Goal: Information Seeking & Learning: Learn about a topic

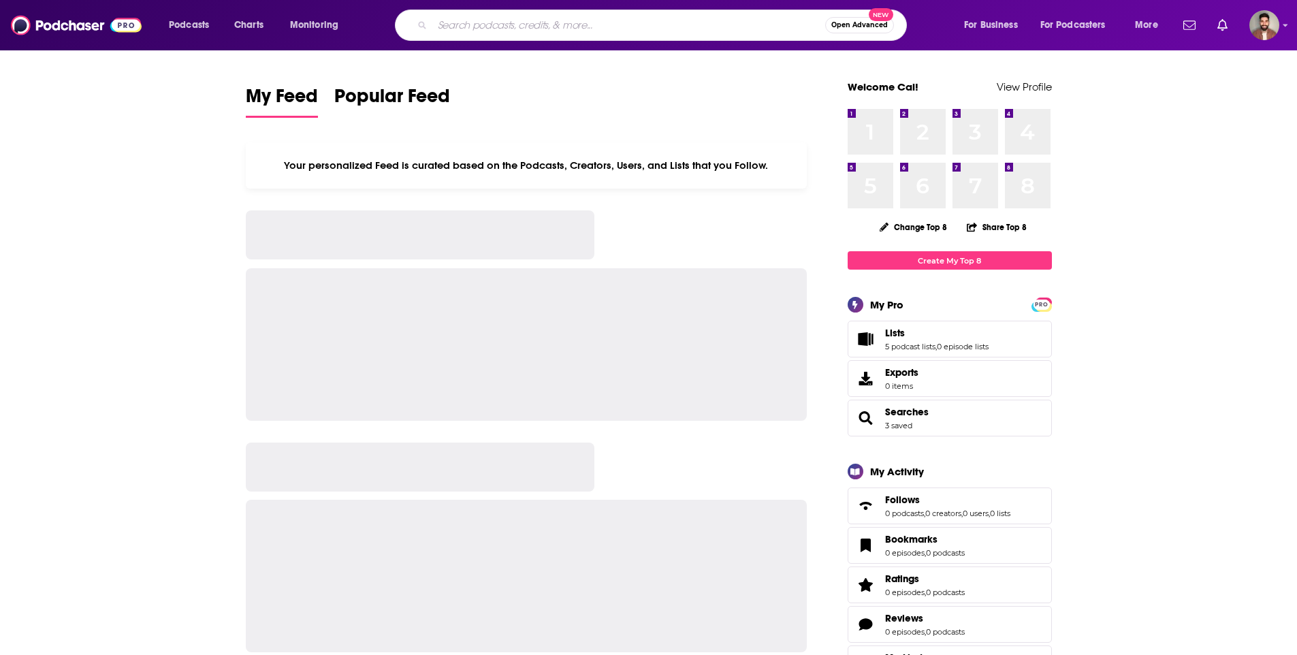
click at [550, 17] on input "Search podcasts, credits, & more..." at bounding box center [628, 25] width 393 height 22
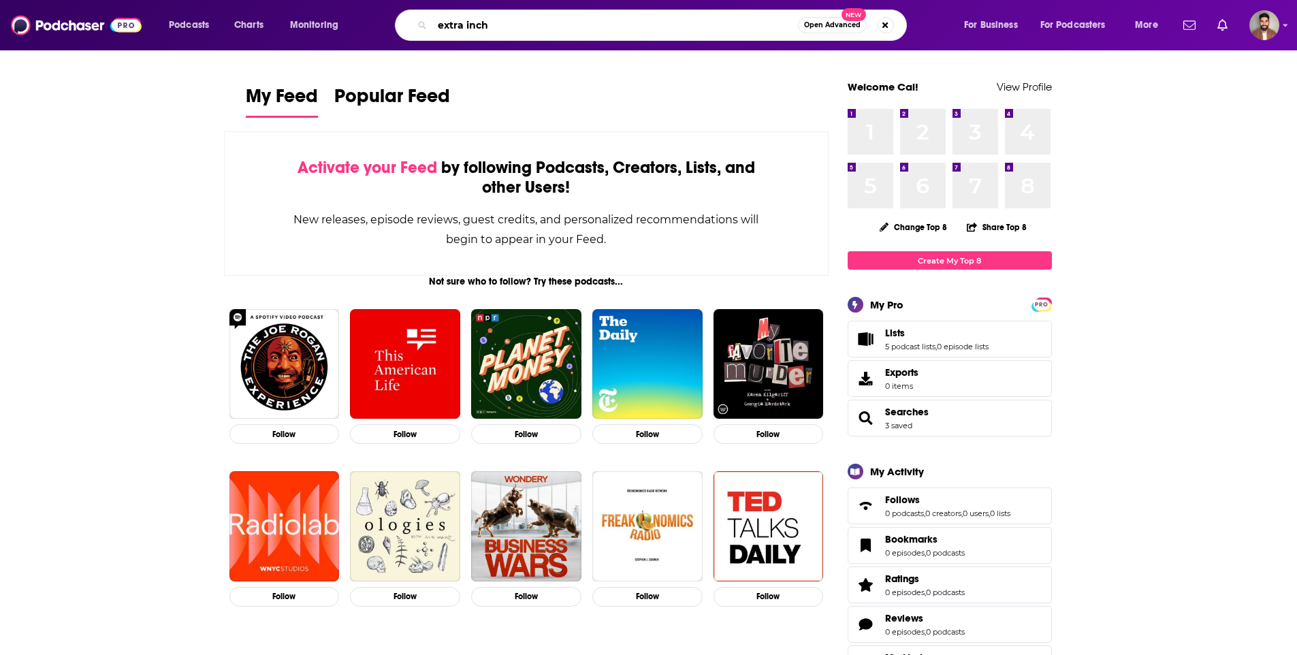
type input "extra inch"
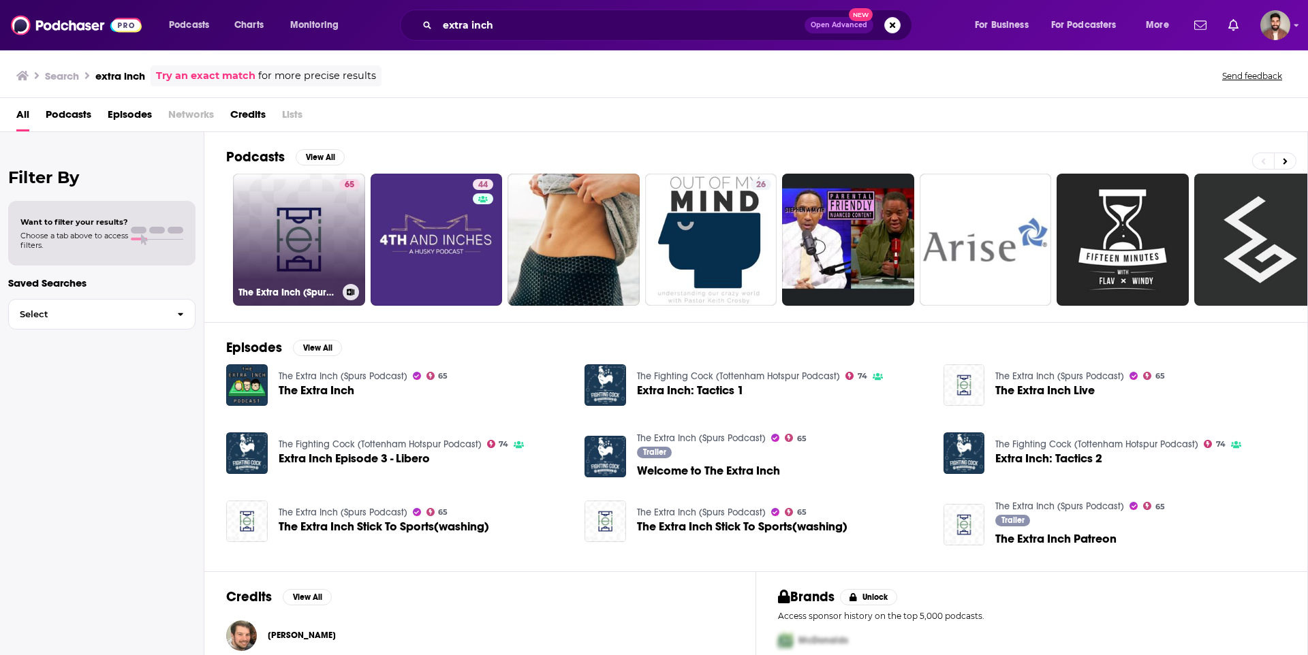
click at [294, 230] on link "65 The Extra Inch (Spurs Podcast)" at bounding box center [299, 240] width 132 height 132
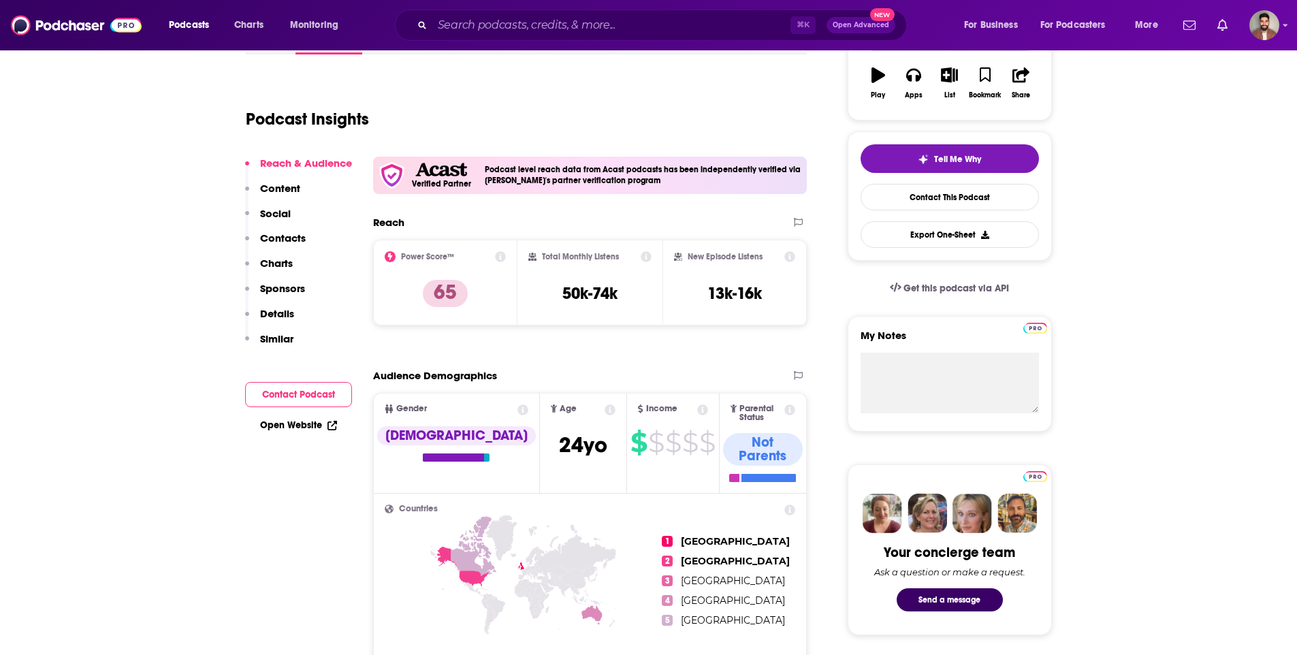
scroll to position [247, 0]
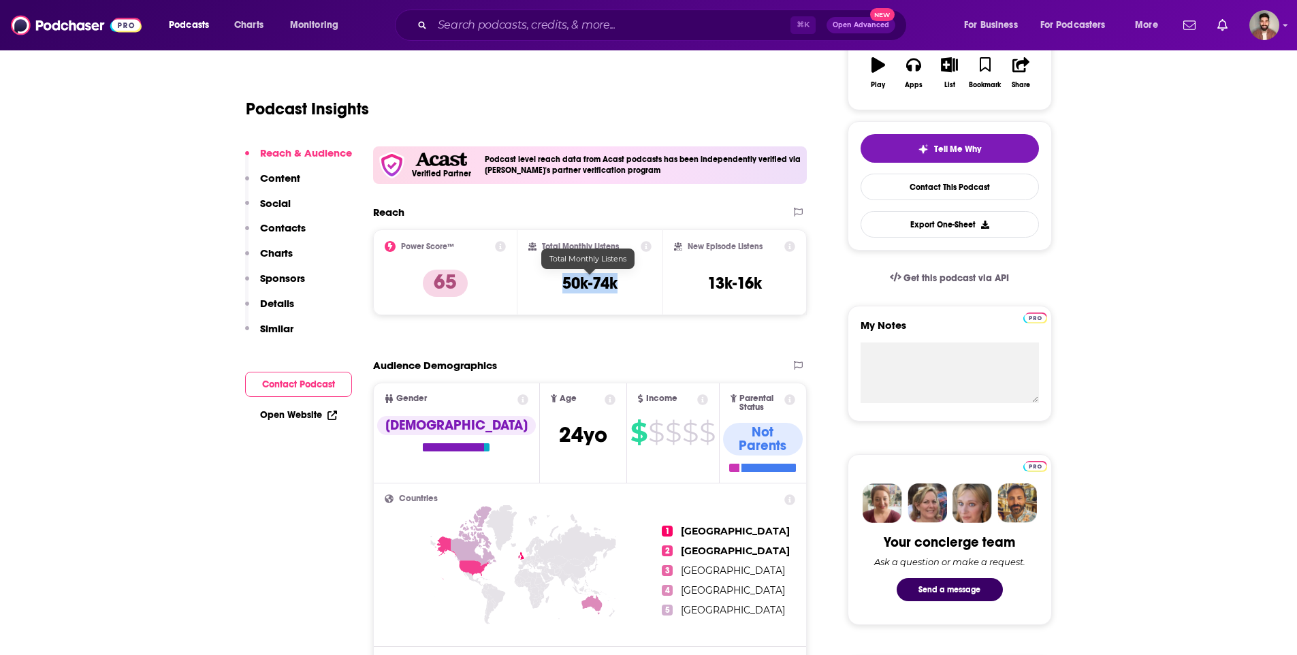
drag, startPoint x: 562, startPoint y: 283, endPoint x: 628, endPoint y: 283, distance: 66.1
click at [628, 283] on div "Total Monthly Listens 50k-74k" at bounding box center [589, 272] width 123 height 63
drag, startPoint x: 568, startPoint y: 285, endPoint x: 605, endPoint y: 282, distance: 37.6
click at [605, 282] on h3 "50k-74k" at bounding box center [590, 283] width 55 height 20
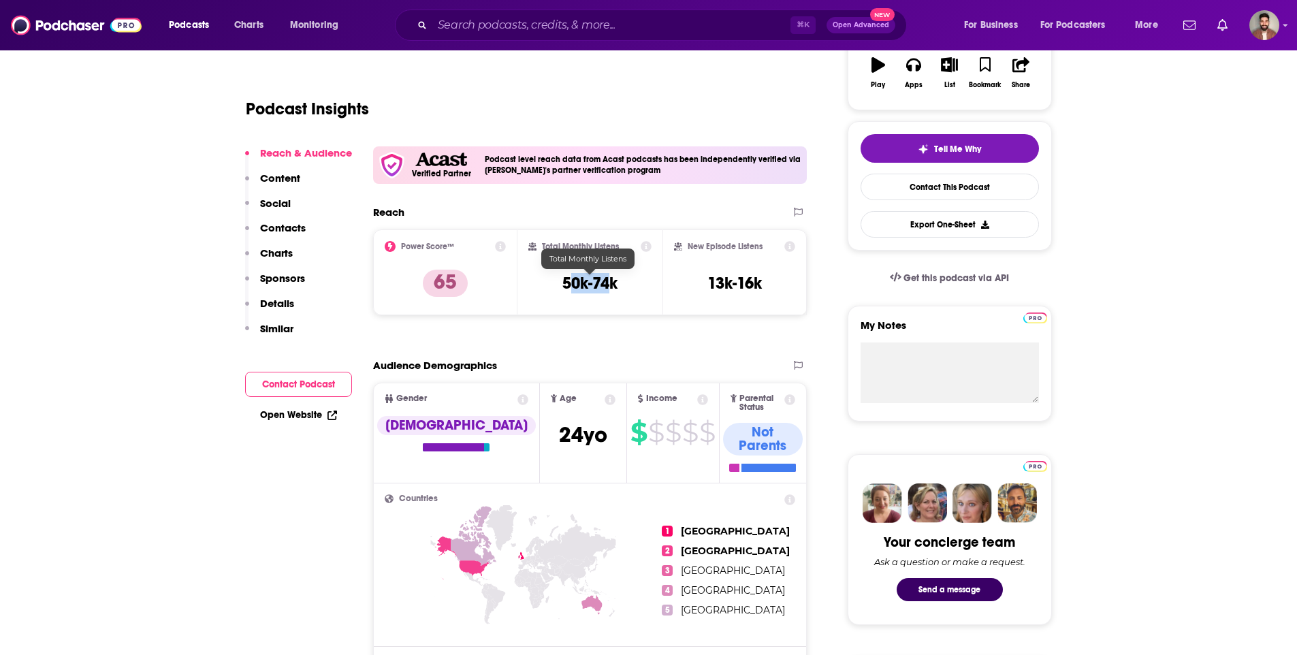
click at [605, 282] on h3 "50k-74k" at bounding box center [590, 283] width 55 height 20
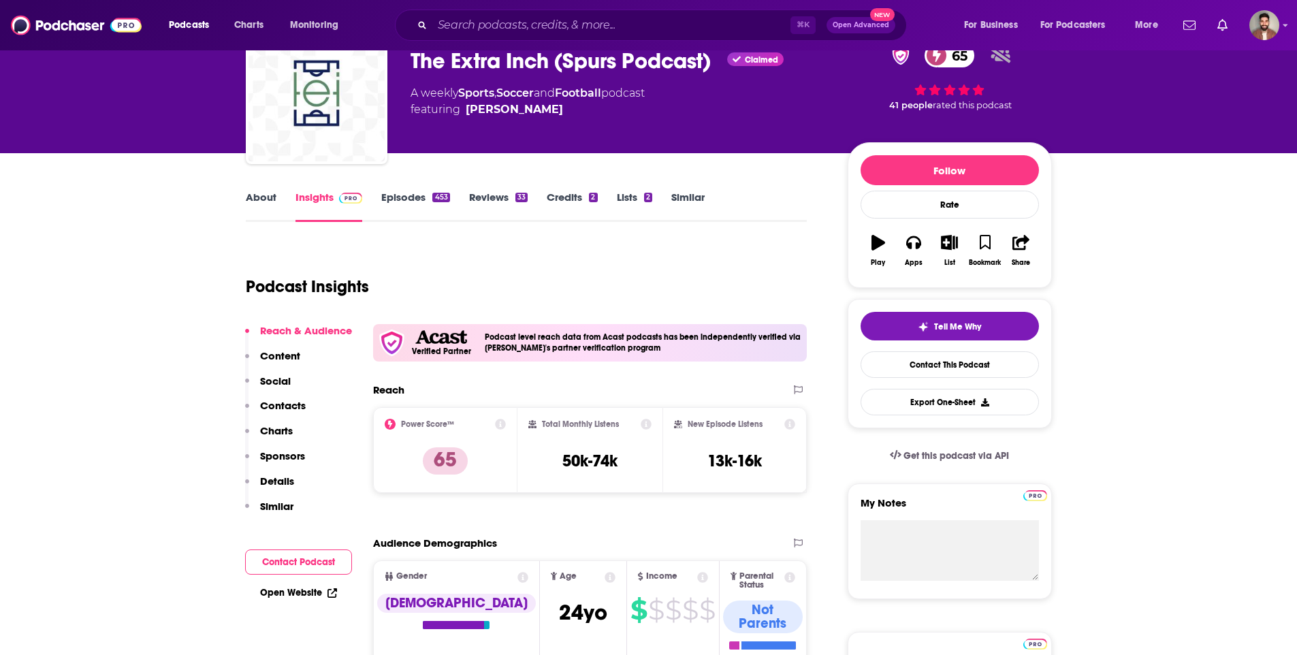
scroll to position [129, 0]
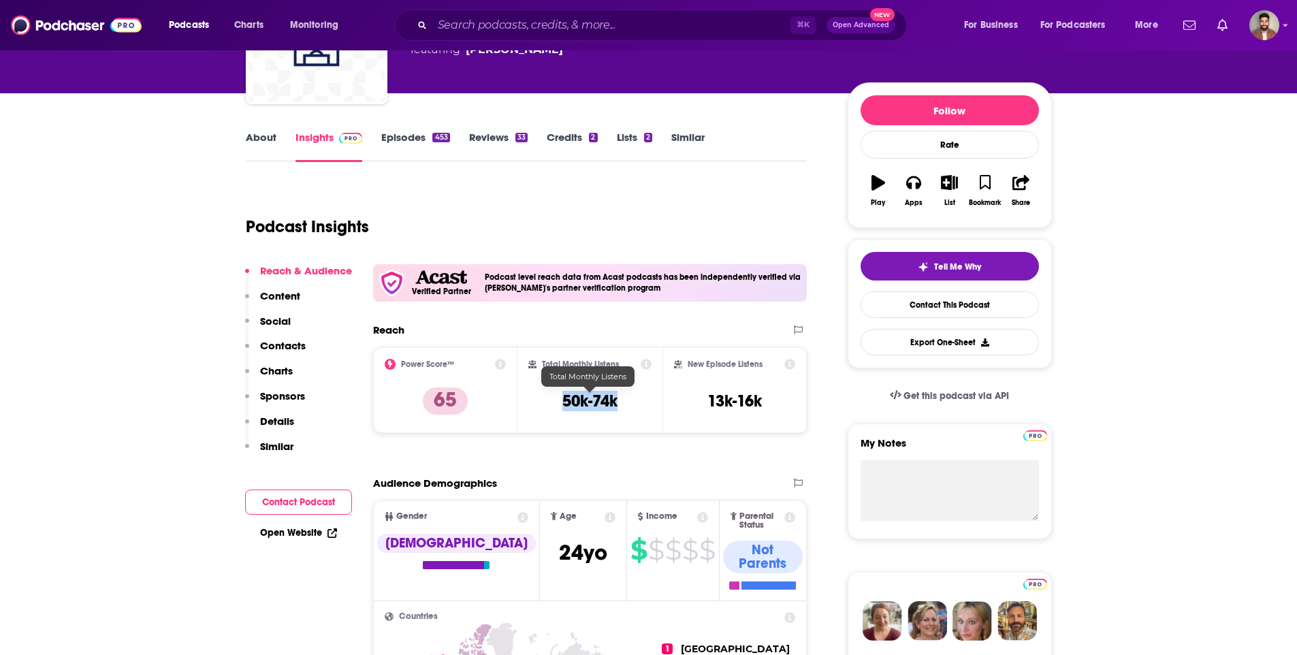
drag, startPoint x: 555, startPoint y: 395, endPoint x: 630, endPoint y: 409, distance: 76.1
click at [630, 409] on div "Total Monthly Listens 50k-74k" at bounding box center [589, 390] width 123 height 63
drag, startPoint x: 622, startPoint y: 403, endPoint x: 550, endPoint y: 400, distance: 71.6
click at [550, 400] on div "Total Monthly Listens 50k-74k" at bounding box center [589, 390] width 123 height 63
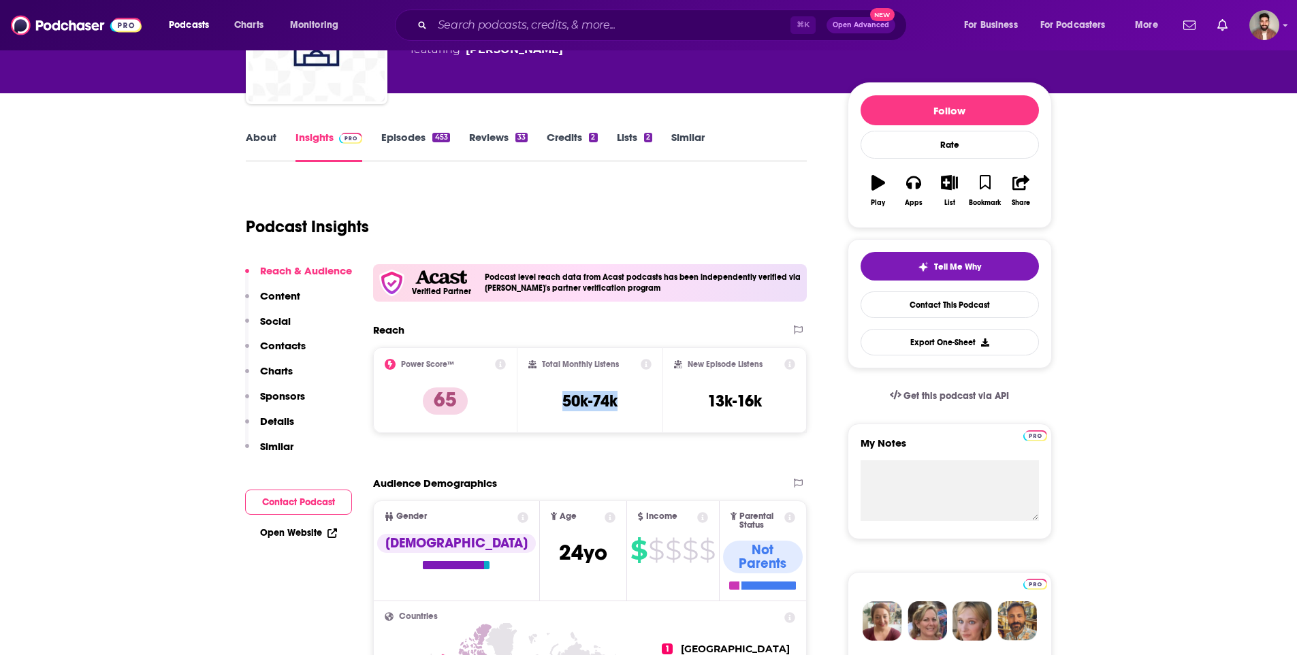
click at [550, 400] on div "Total Monthly Listens 50k-74k" at bounding box center [589, 390] width 123 height 63
drag, startPoint x: 560, startPoint y: 393, endPoint x: 638, endPoint y: 405, distance: 79.3
click at [638, 405] on div "Total Monthly Listens 50k-74k" at bounding box center [589, 390] width 123 height 63
click at [617, 394] on h3 "50k-74k" at bounding box center [590, 401] width 55 height 20
drag, startPoint x: 617, startPoint y: 401, endPoint x: 552, endPoint y: 401, distance: 65.4
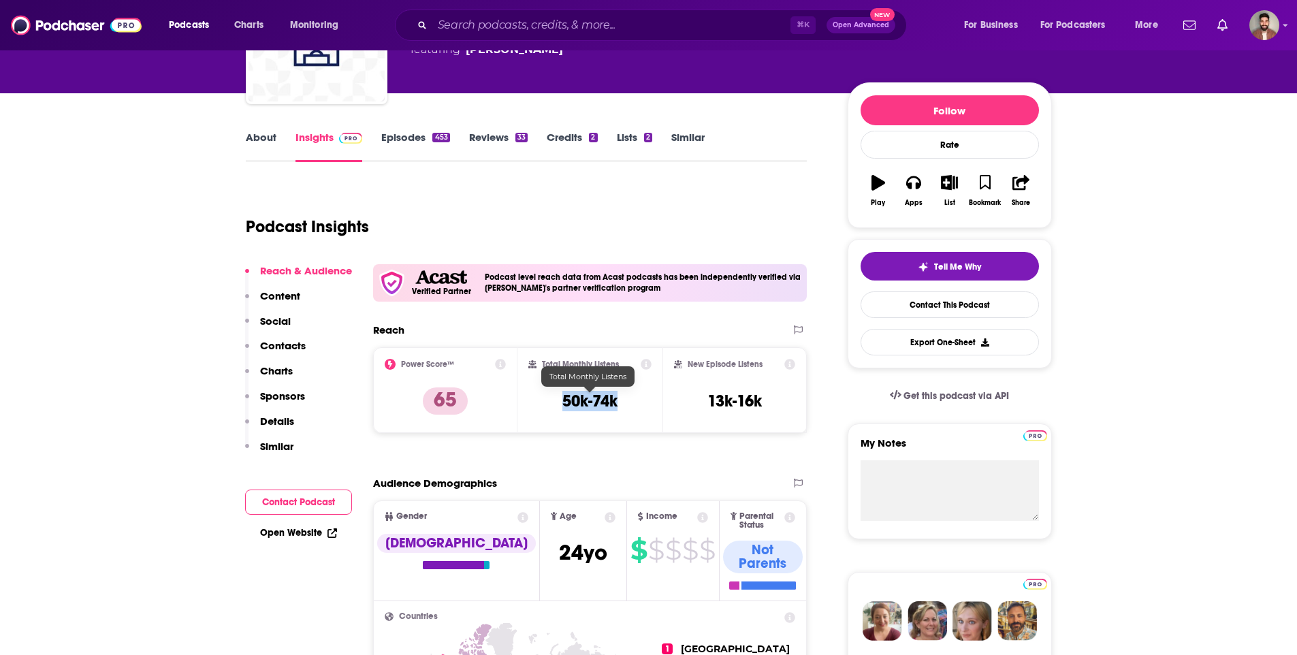
click at [552, 401] on div "Total Monthly Listens 50k-74k" at bounding box center [589, 390] width 123 height 63
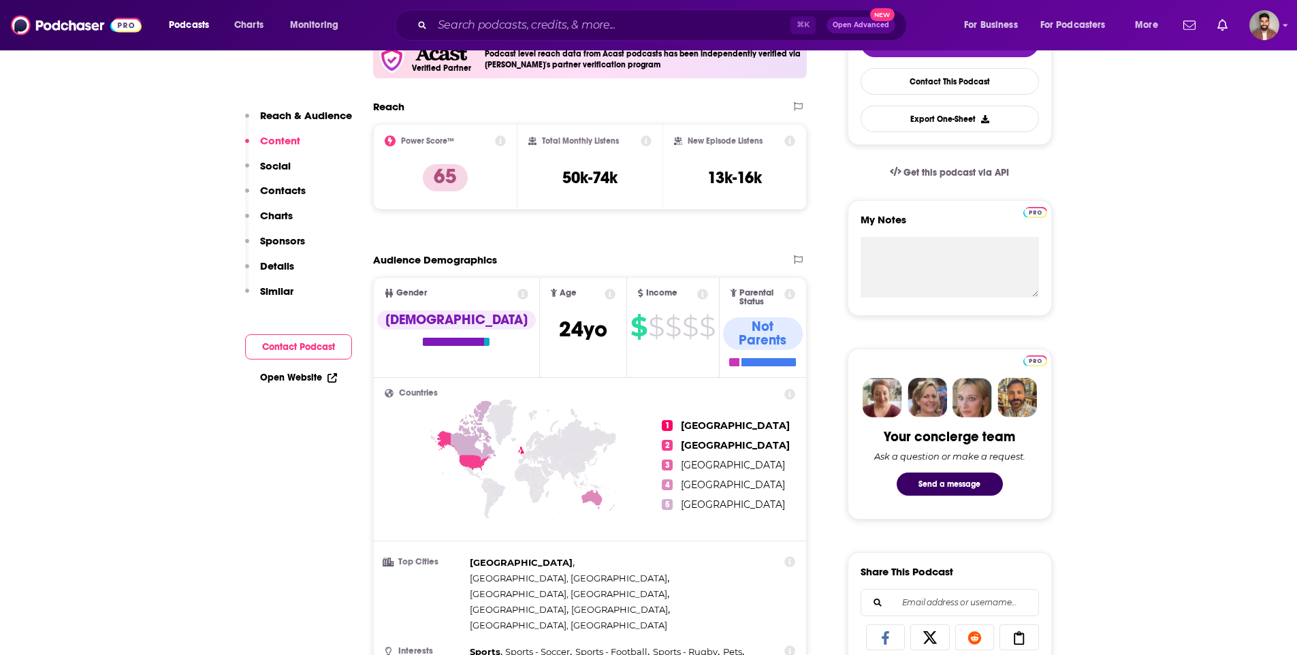
scroll to position [0, 0]
